Goal: Book appointment/travel/reservation

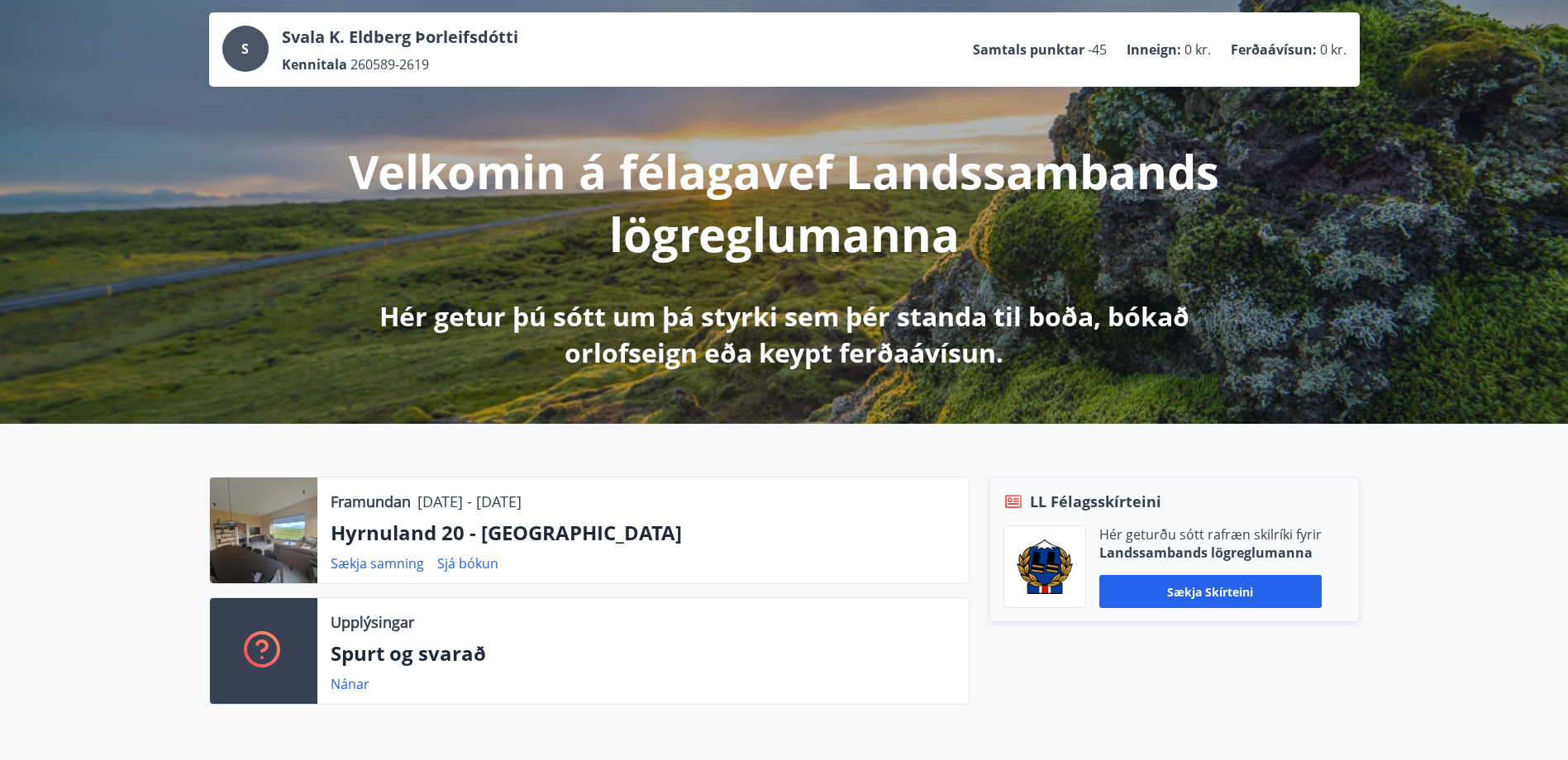
scroll to position [248, 0]
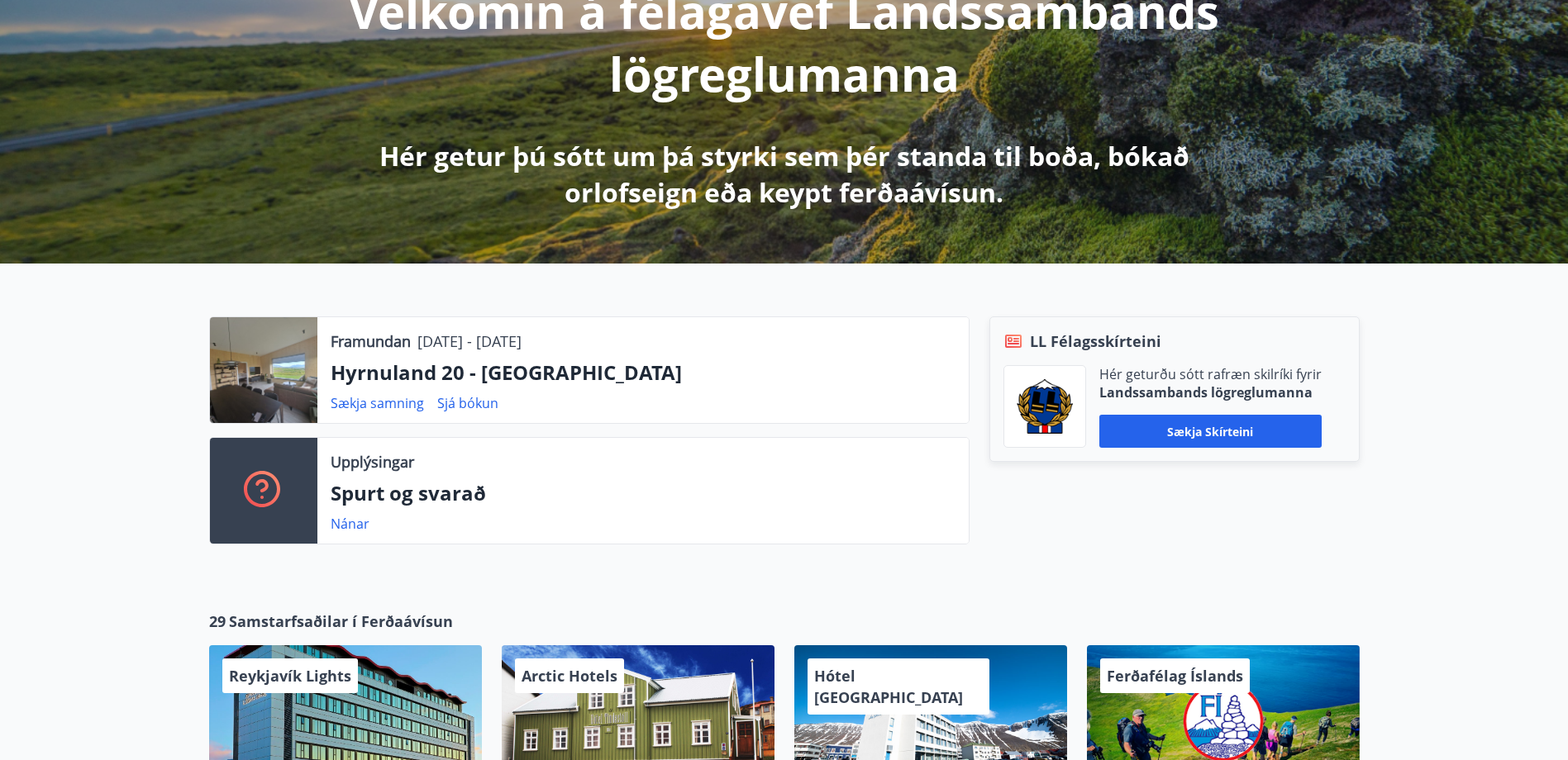
click at [507, 378] on p "Hyrnuland 20 - [GEOGRAPHIC_DATA]" at bounding box center [643, 373] width 625 height 29
click at [454, 373] on p "Hyrnuland 20 - [GEOGRAPHIC_DATA]" at bounding box center [643, 373] width 625 height 29
click at [295, 366] on div at bounding box center [263, 370] width 107 height 105
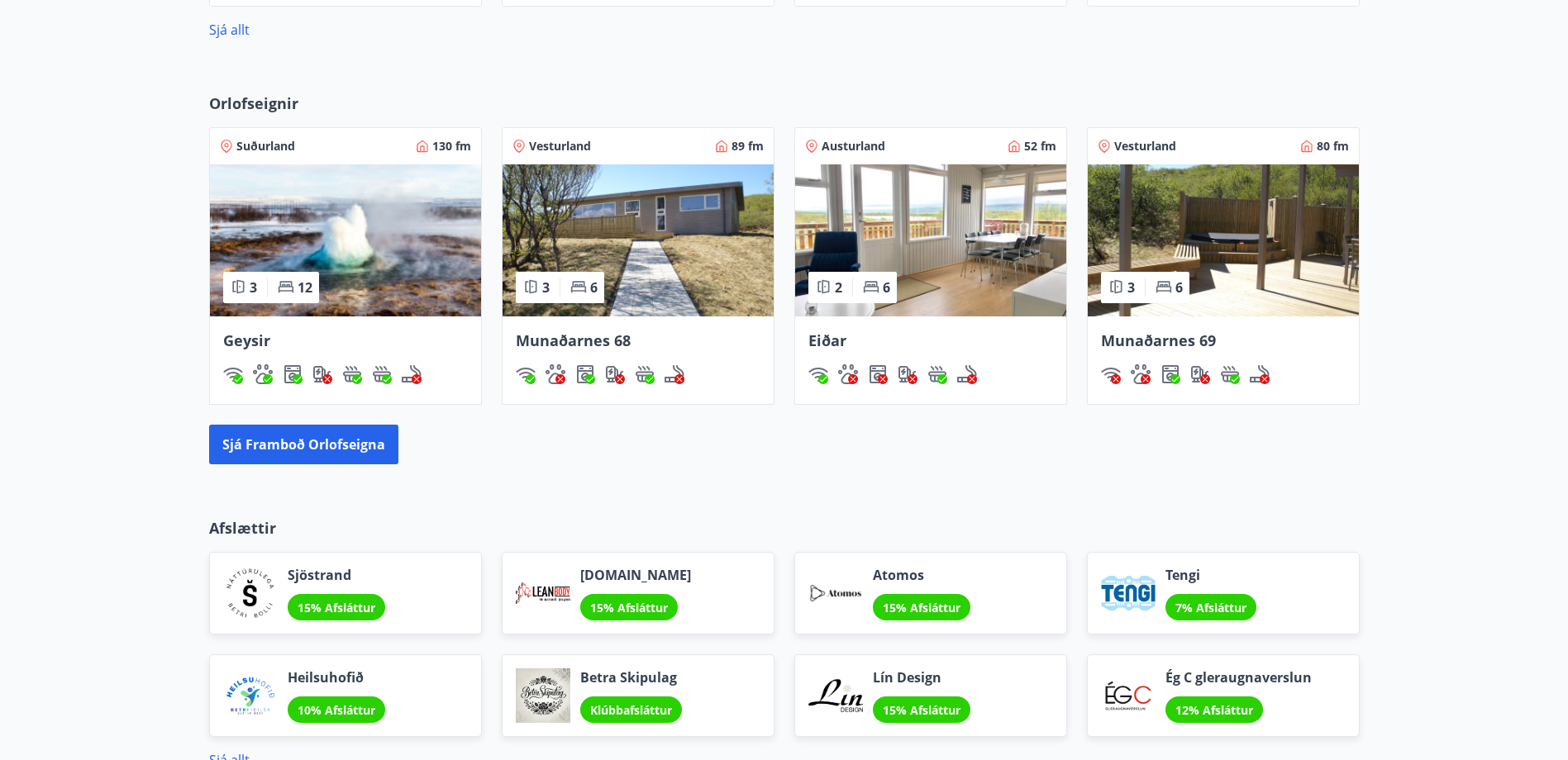
scroll to position [1074, 0]
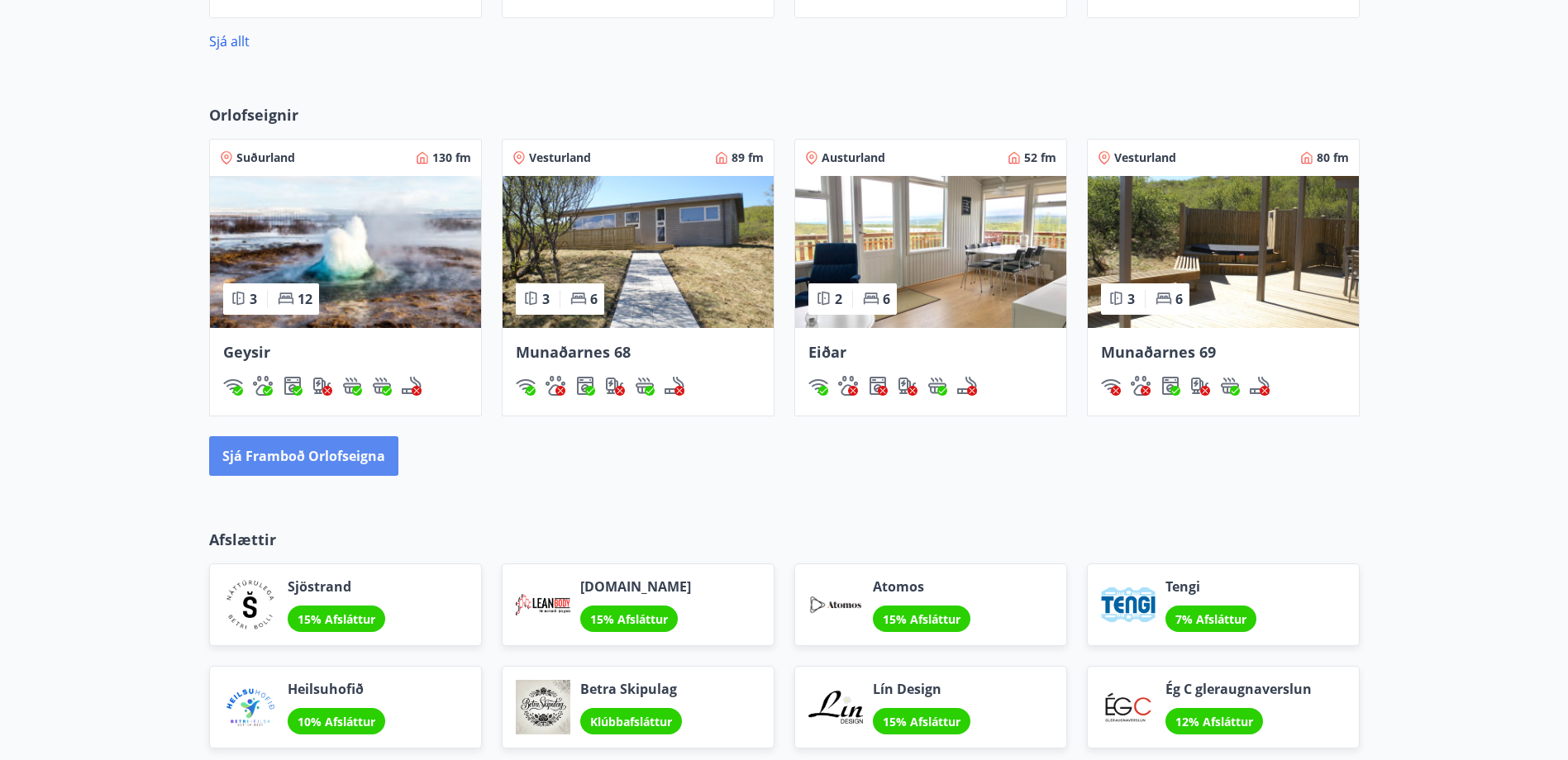
click at [356, 458] on button "Sjá framboð orlofseigna" at bounding box center [304, 456] width 189 height 39
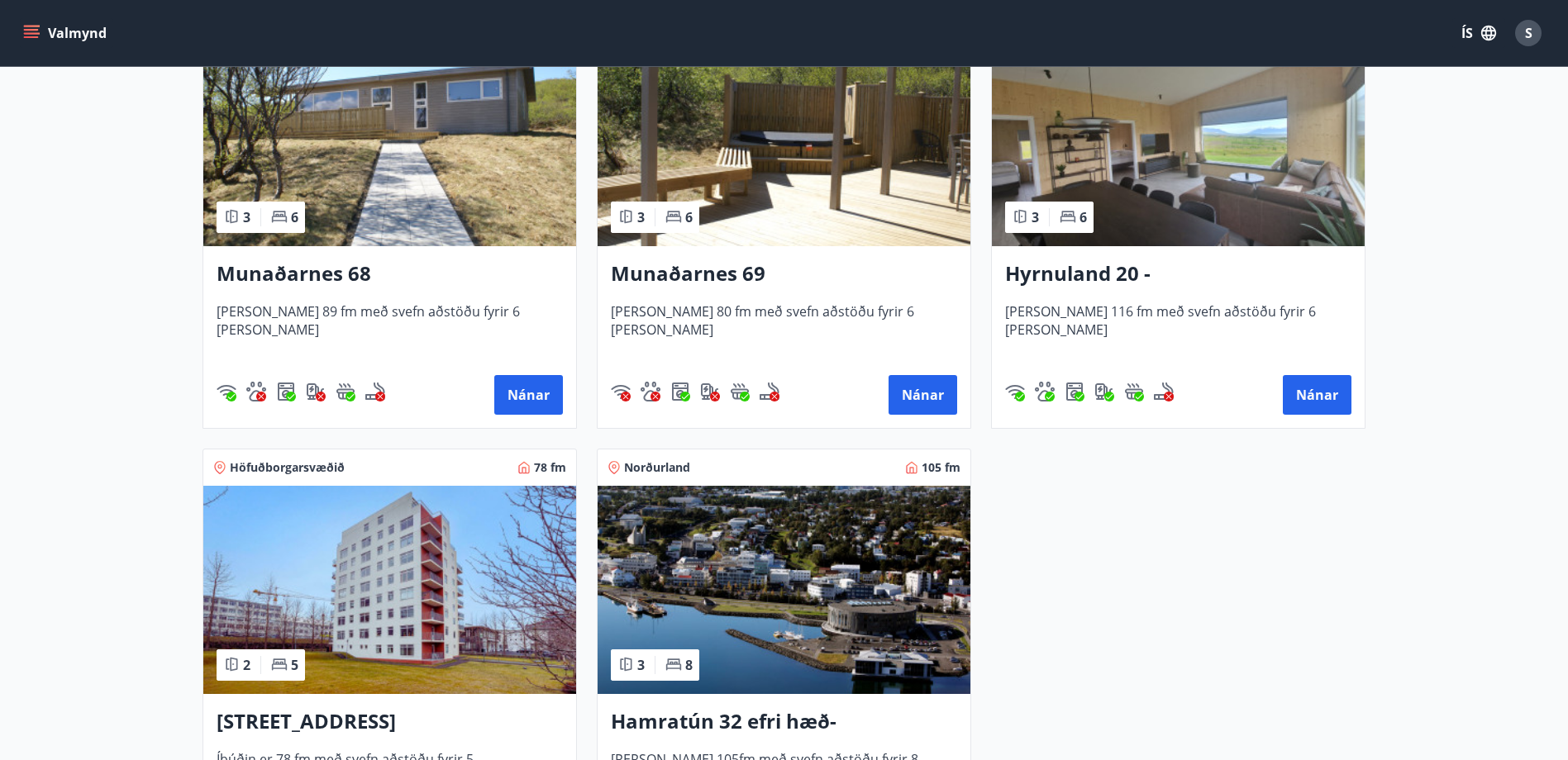
click at [1210, 165] on img at bounding box center [1178, 142] width 373 height 208
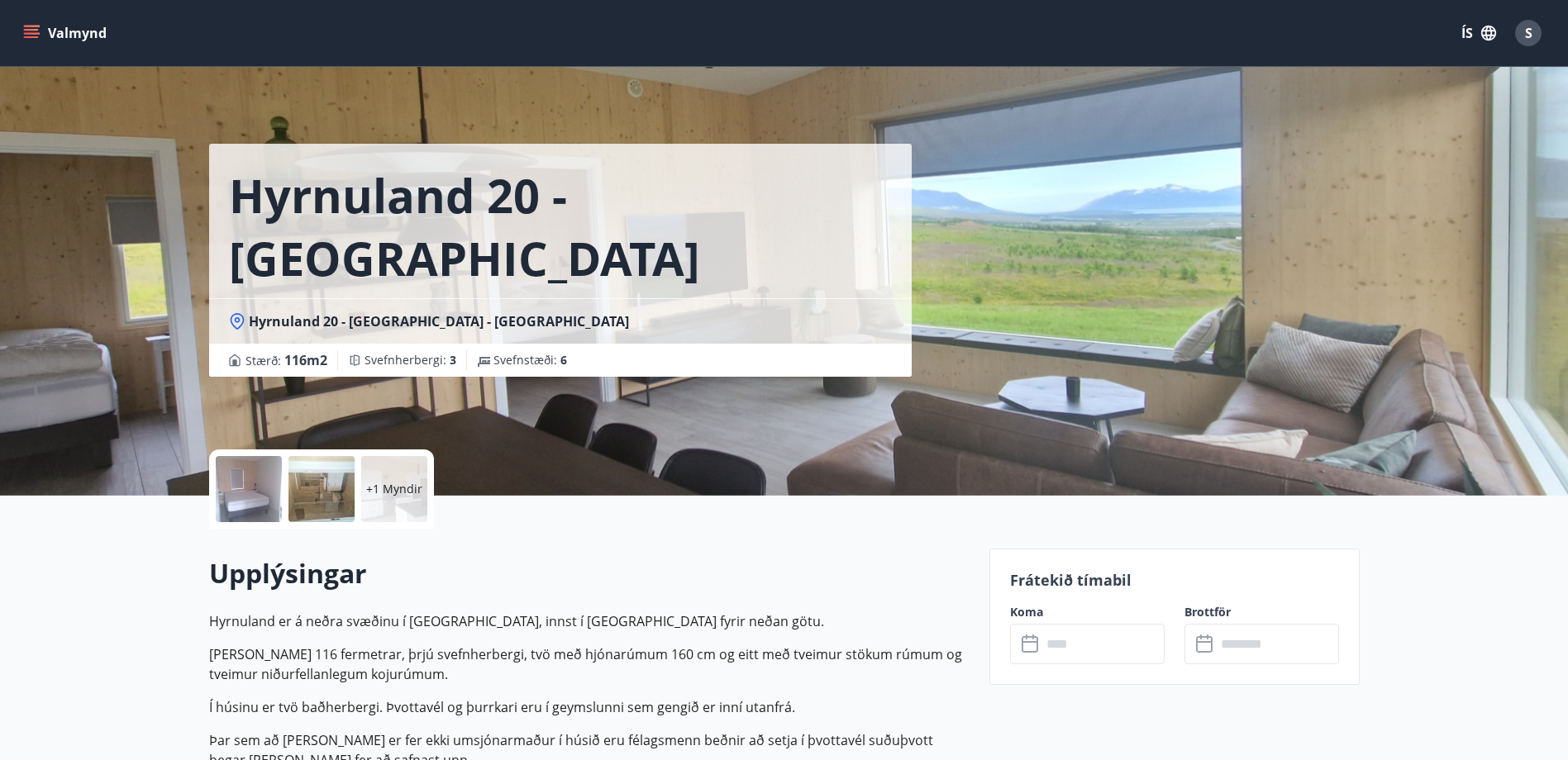
click at [325, 494] on div at bounding box center [321, 489] width 66 height 66
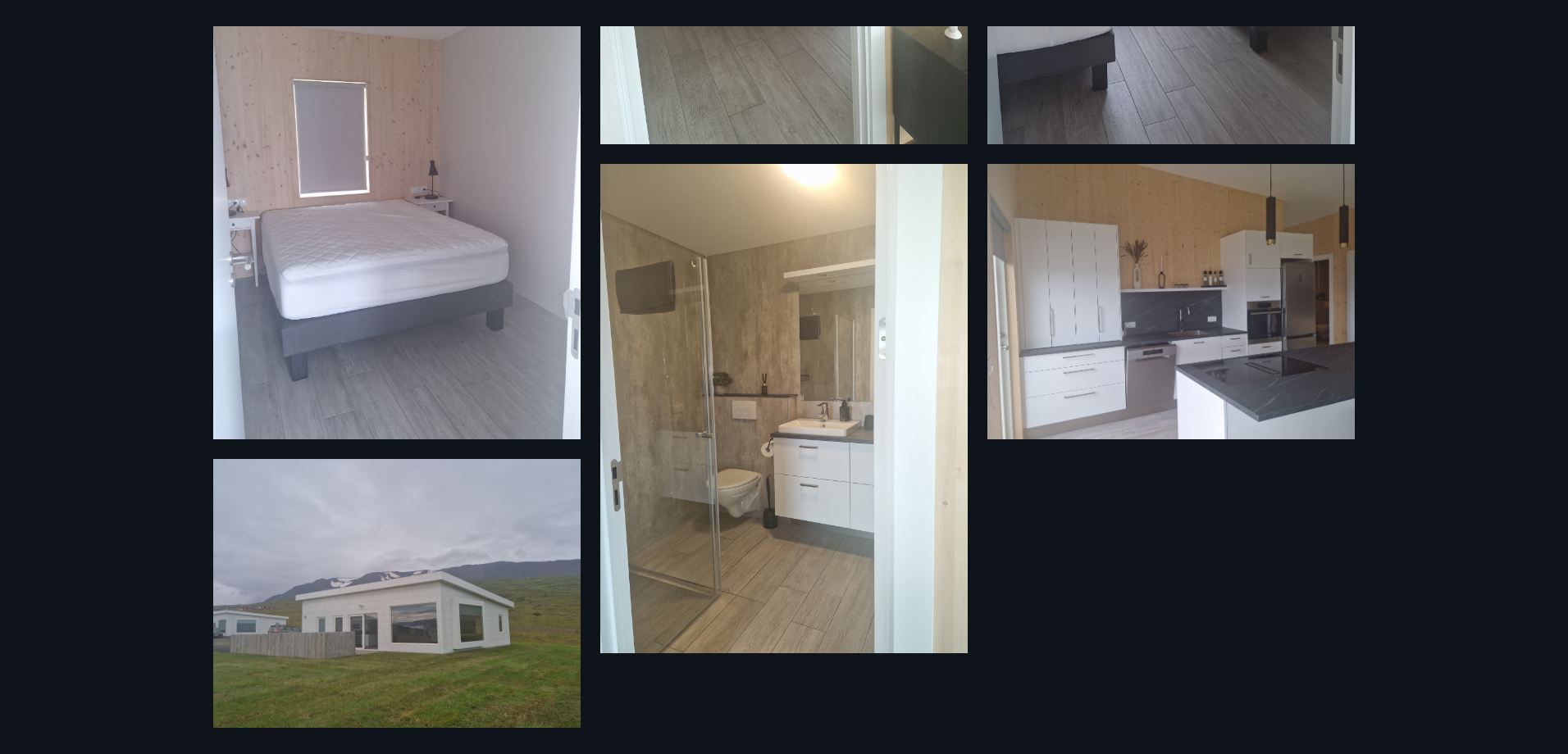
scroll to position [449, 0]
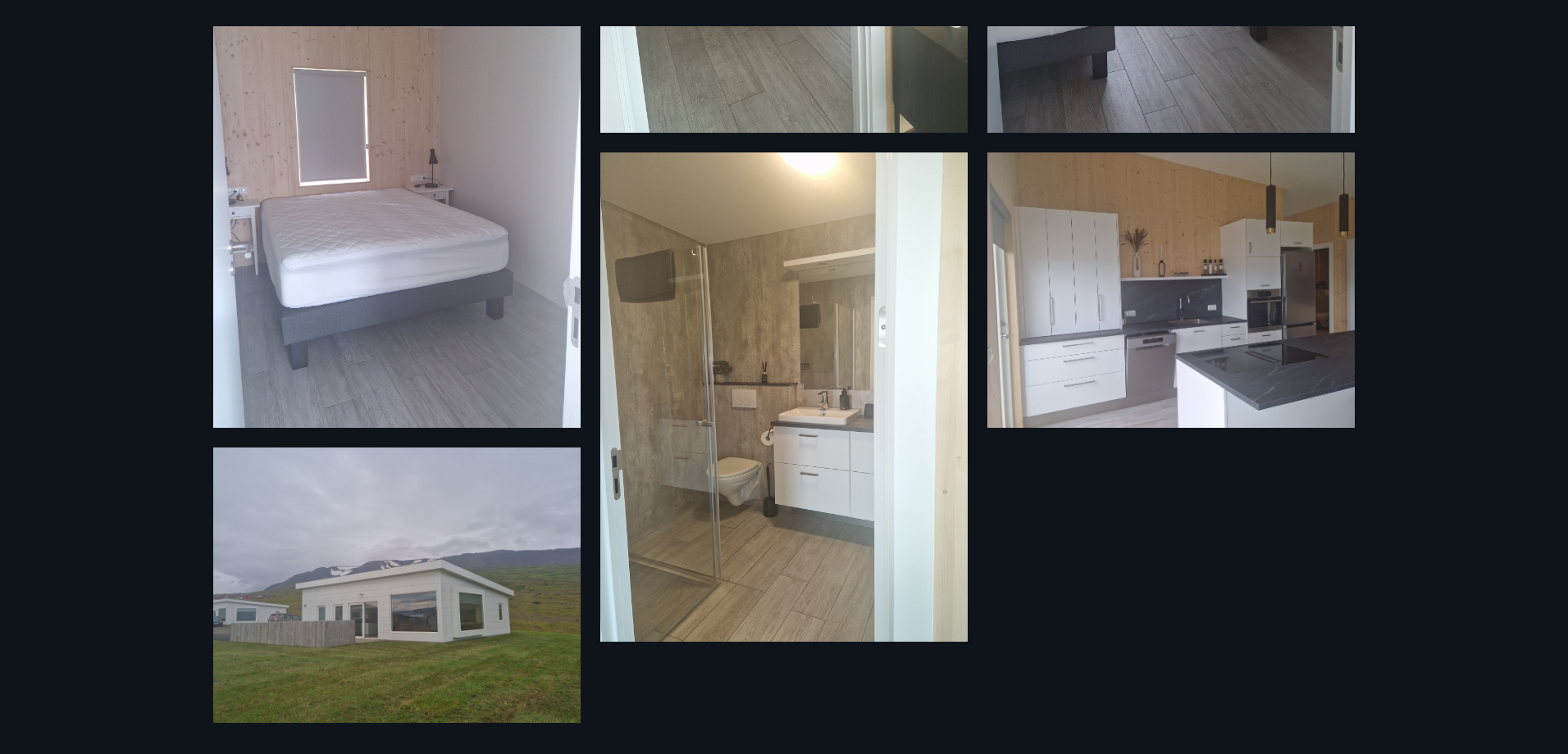
click at [428, 608] on img at bounding box center [397, 586] width 368 height 276
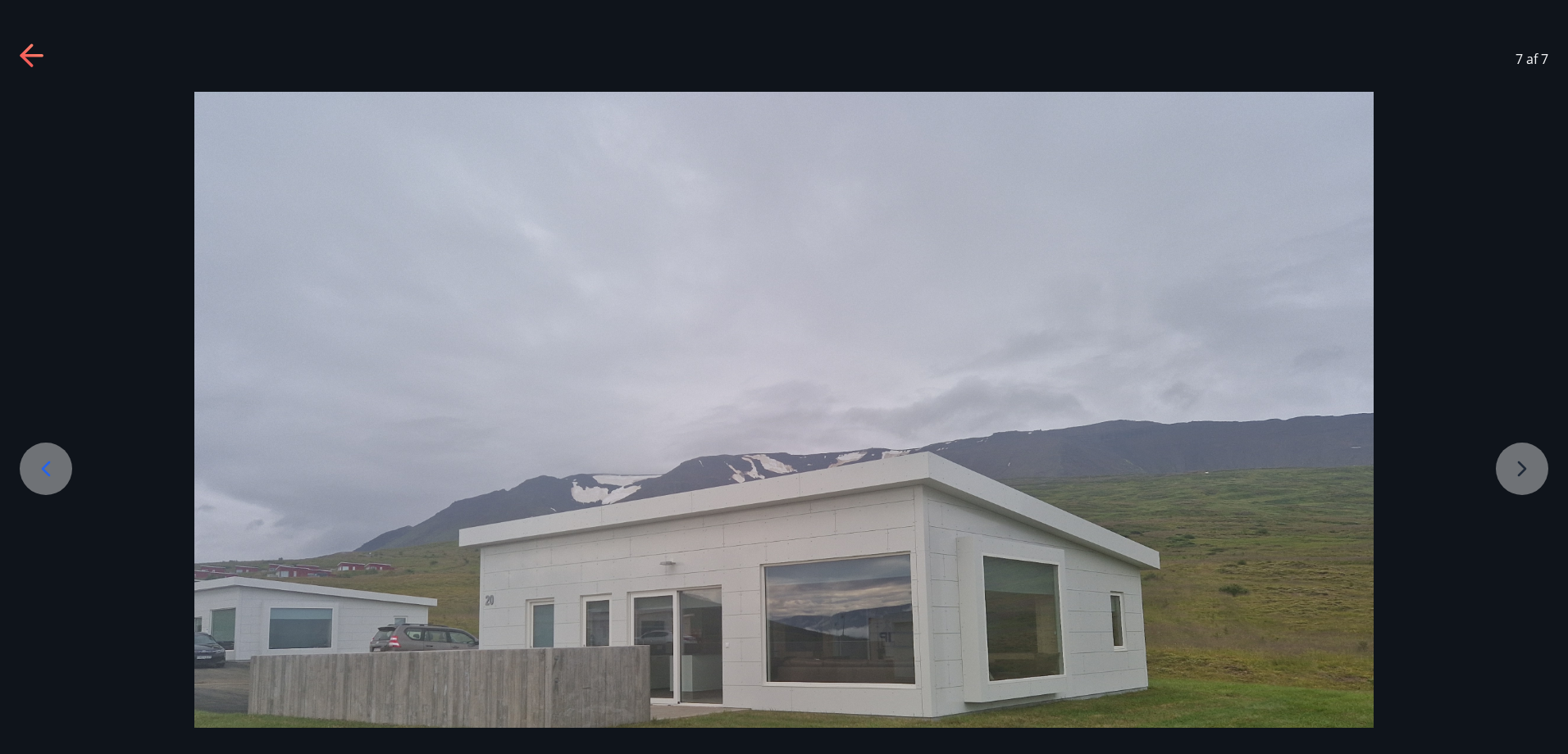
scroll to position [164, 0]
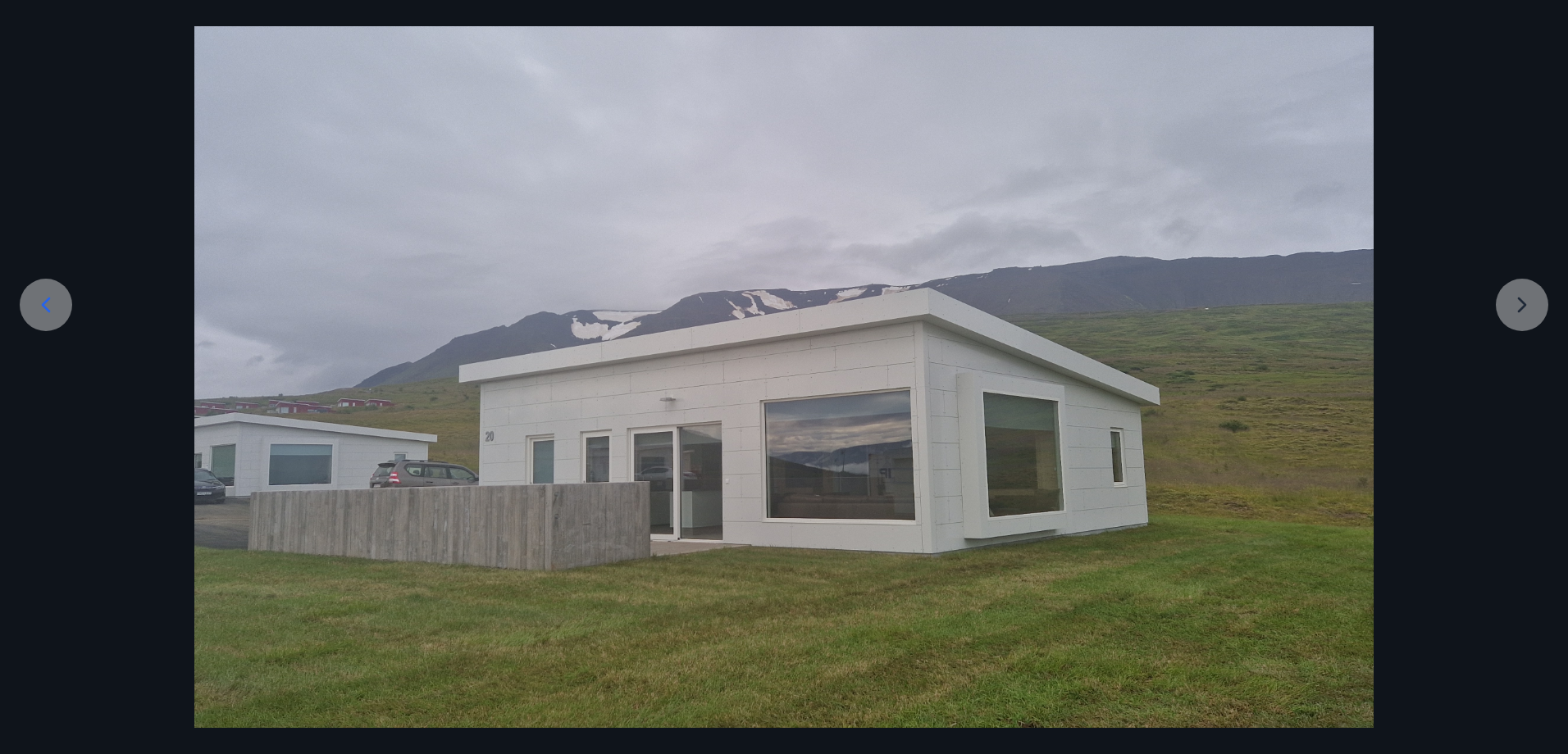
click at [1536, 300] on div at bounding box center [784, 370] width 1568 height 885
click at [1518, 292] on div at bounding box center [784, 370] width 1568 height 885
